Goal: Answer question/provide support: Share knowledge or assist other users

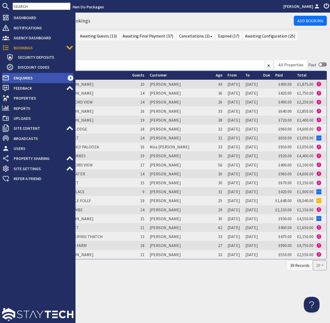
click at [25, 78] on span "Enquiries" at bounding box center [38, 78] width 58 height 8
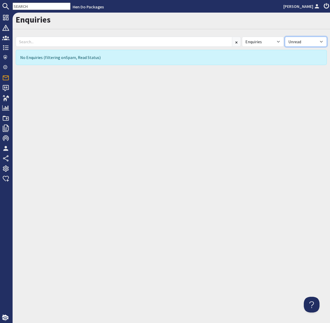
click at [320, 41] on select "All Read Unread" at bounding box center [306, 42] width 42 height 10
select select
click at [285, 37] on select "All Read Unread" at bounding box center [306, 42] width 42 height 10
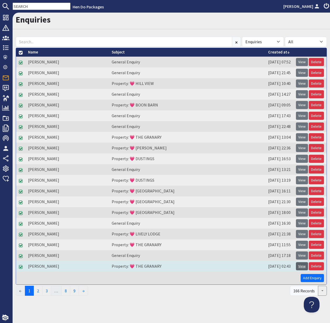
click at [302, 267] on link "View" at bounding box center [302, 266] width 12 height 8
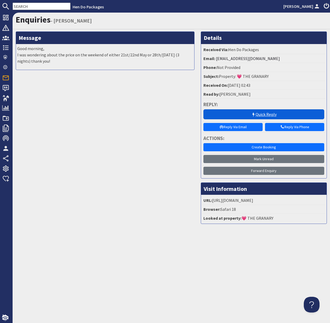
click at [264, 114] on link "Quick Reply" at bounding box center [264, 114] width 121 height 10
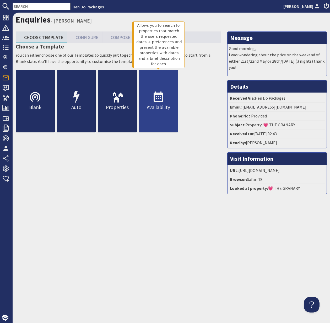
click at [151, 100] on link "Availability" at bounding box center [158, 101] width 39 height 63
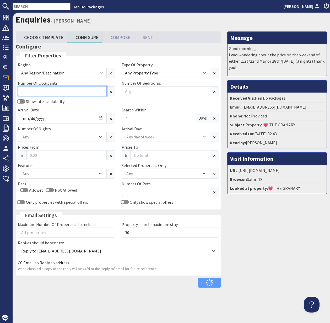
click at [68, 91] on input "Number Of Occupants" at bounding box center [62, 91] width 89 height 10
